Goal: Register for event/course

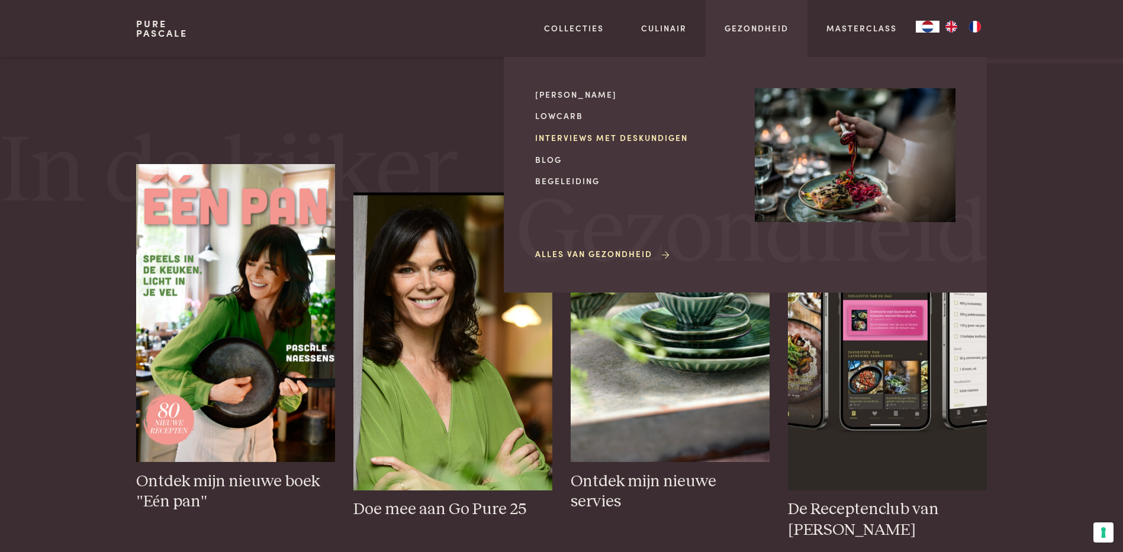
click at [582, 137] on link "Interviews met deskundigen" at bounding box center [635, 137] width 201 height 12
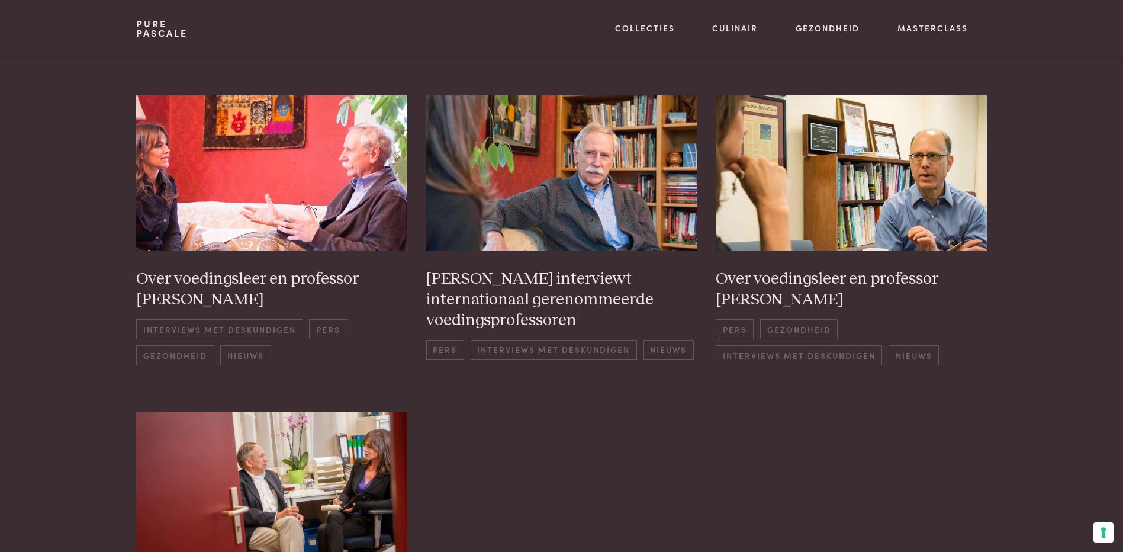
scroll to position [592, 0]
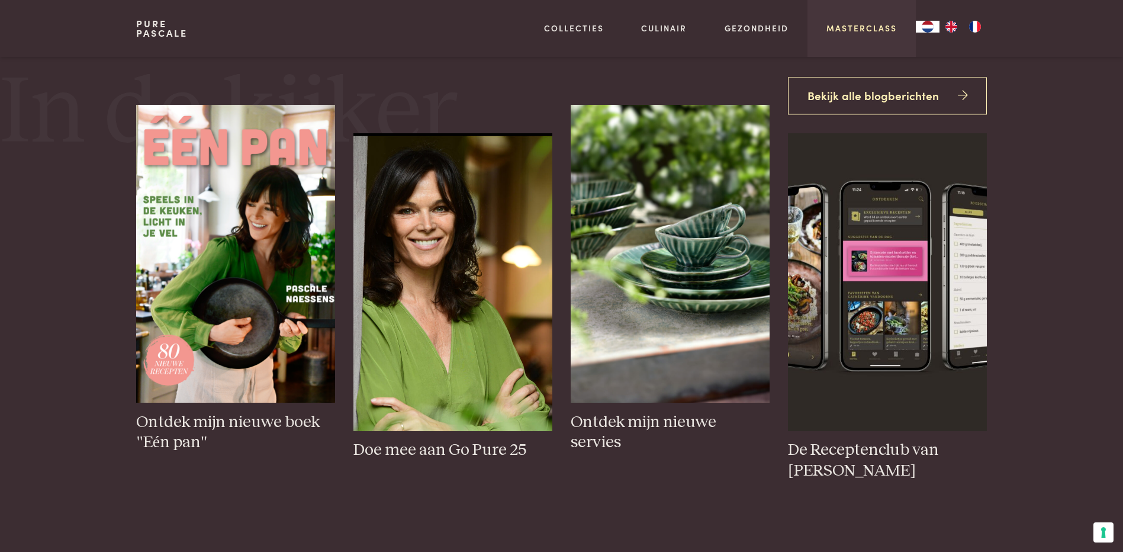
click at [852, 30] on link "Masterclass" at bounding box center [861, 28] width 70 height 12
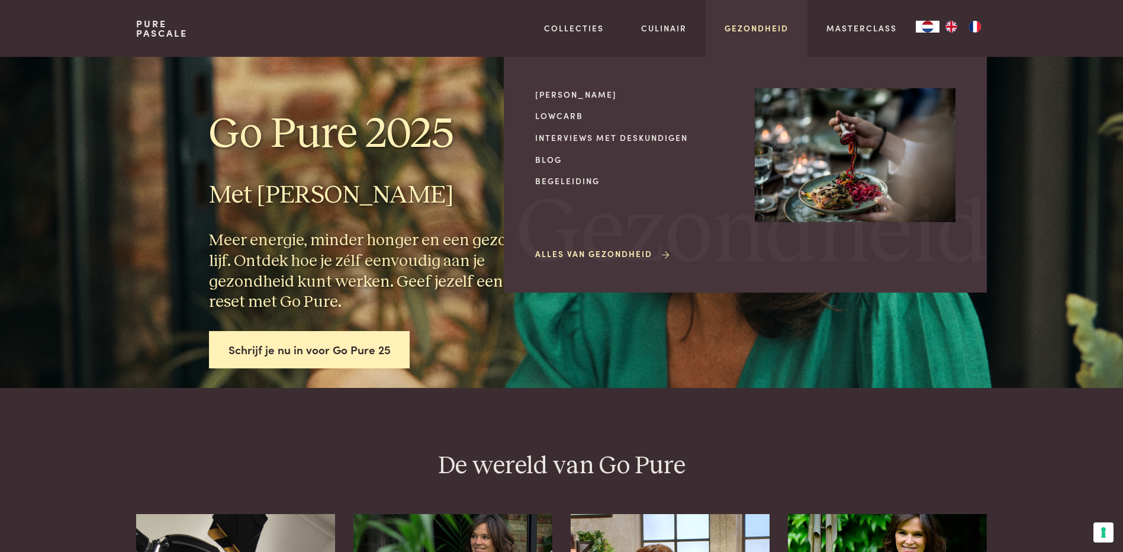
click at [744, 29] on link "Gezondheid" at bounding box center [756, 28] width 64 height 12
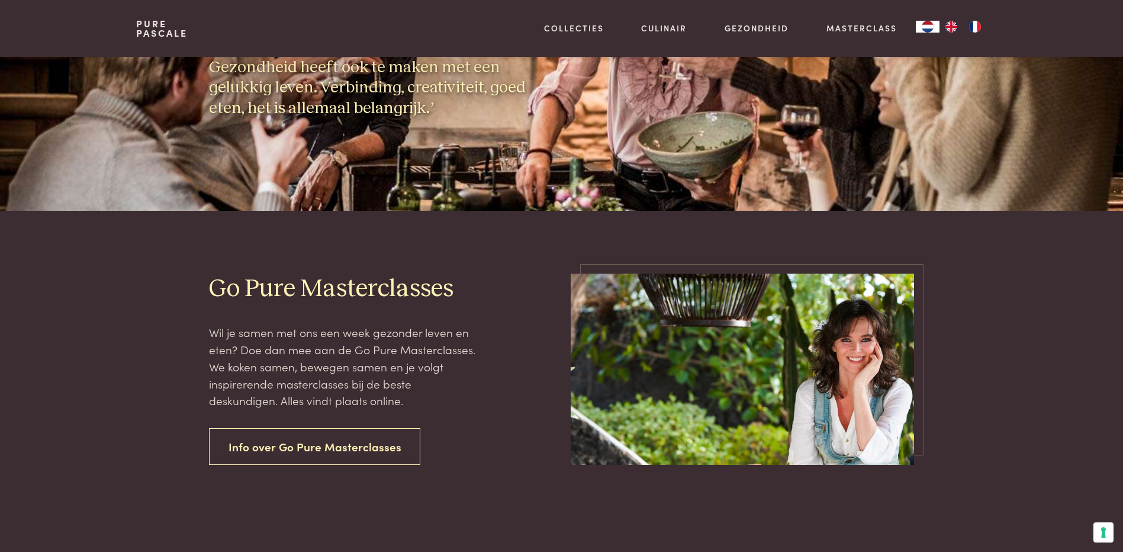
scroll to position [178, 0]
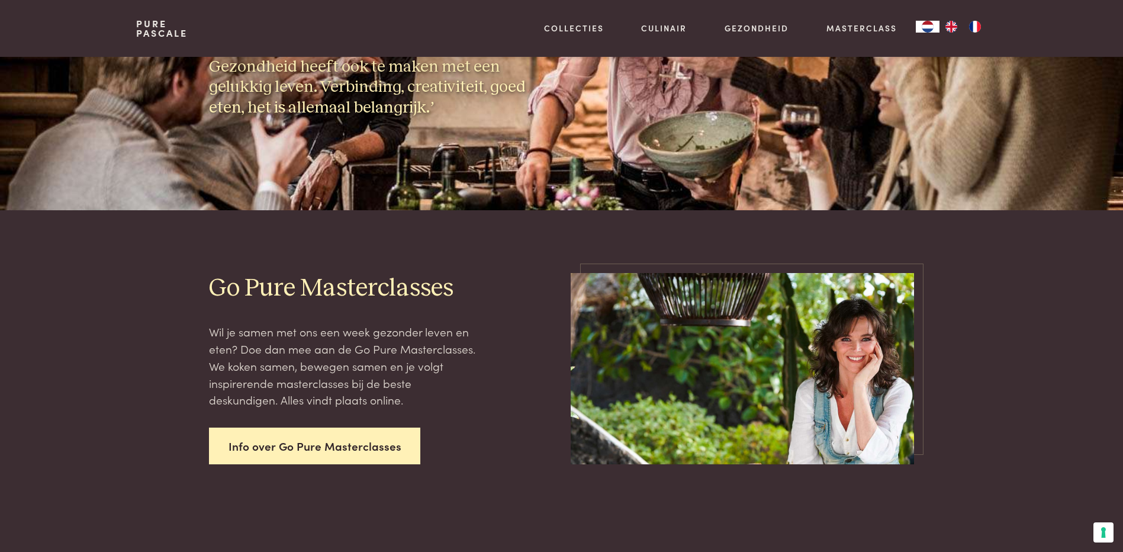
click at [288, 449] on link "Info over Go Pure Masterclasses" at bounding box center [315, 445] width 212 height 37
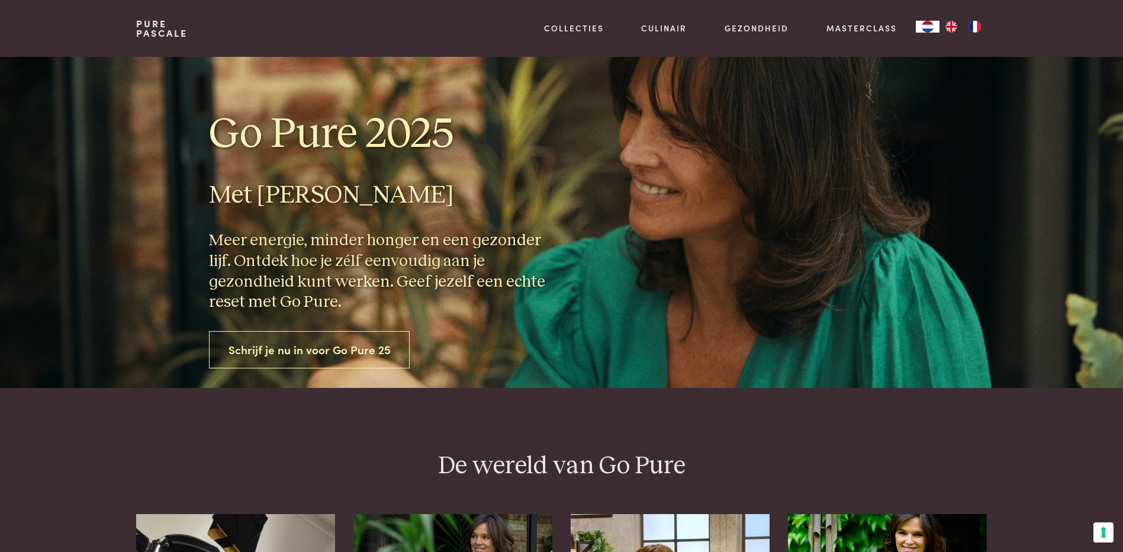
click at [330, 346] on link "Schrijf je nu in voor Go Pure 25" at bounding box center [309, 349] width 201 height 37
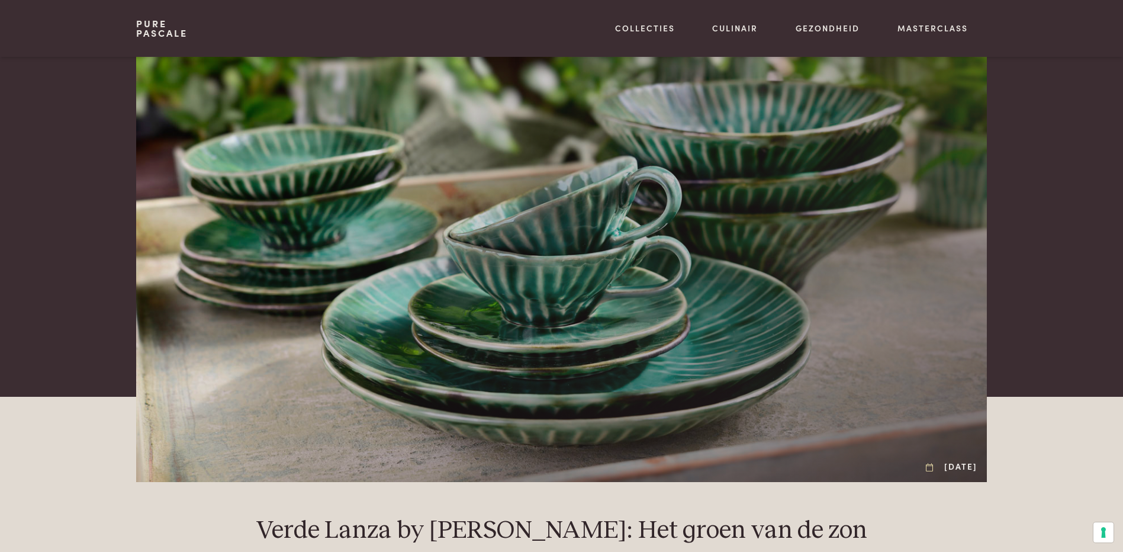
scroll to position [1894, 0]
